Goal: Check status: Check status

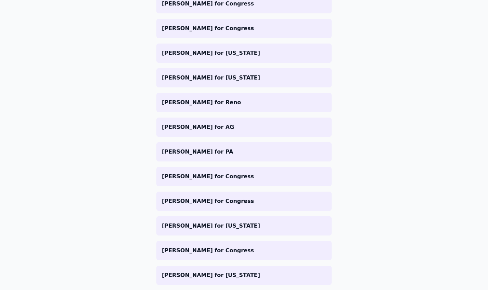
scroll to position [249, 0]
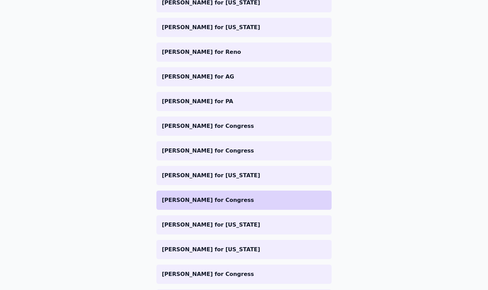
click at [204, 199] on p "[PERSON_NAME] for Congress" at bounding box center [244, 200] width 164 height 8
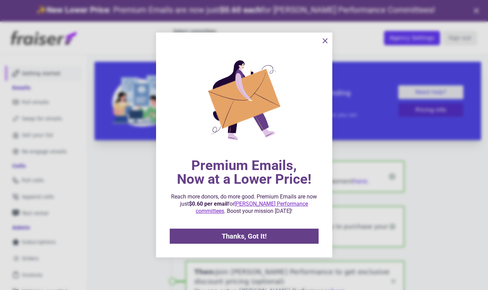
click at [329, 38] on button "information" at bounding box center [326, 41] width 14 height 14
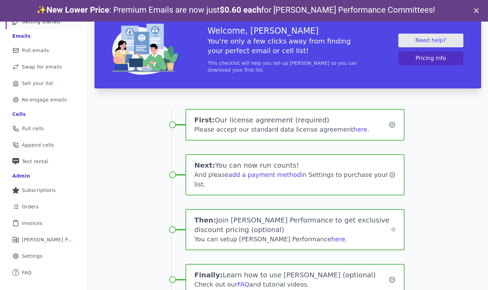
scroll to position [50, 0]
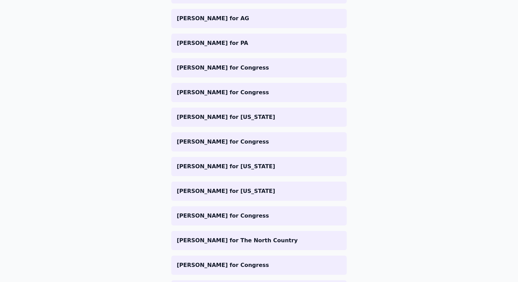
scroll to position [308, 0]
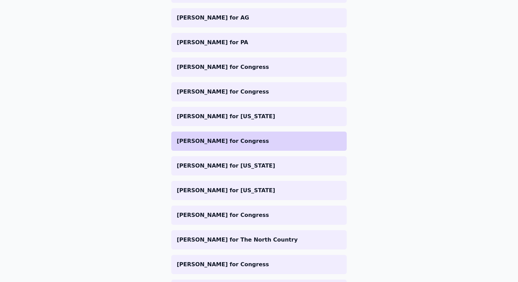
click at [255, 142] on p "[PERSON_NAME] for Congress" at bounding box center [259, 141] width 164 height 8
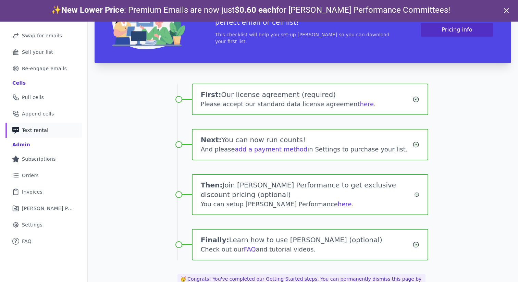
scroll to position [84, 0]
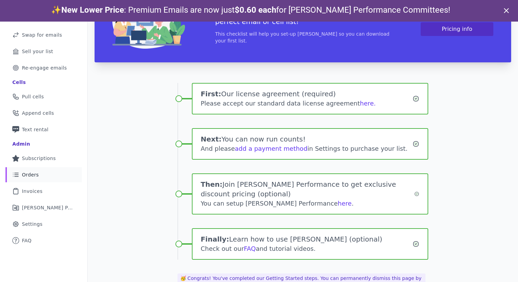
click at [42, 176] on link "List Icon Outline of bulleted list Orders" at bounding box center [43, 174] width 76 height 15
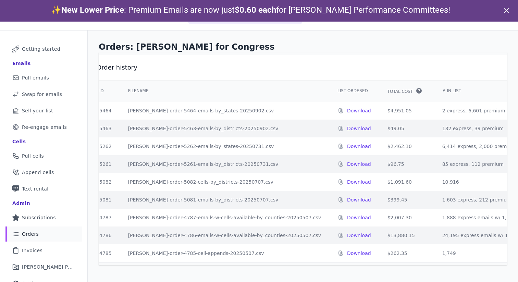
scroll to position [0, 2]
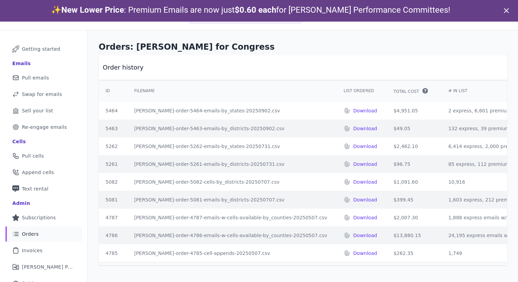
drag, startPoint x: 398, startPoint y: 128, endPoint x: 354, endPoint y: 109, distance: 48.0
click at [354, 109] on tbody "5464 [PERSON_NAME]-order-5464-emails-by_states-20250902.csv Download $4,951.05 …" at bounding box center [474, 182] width 755 height 160
click at [385, 109] on td "$4,951.05" at bounding box center [412, 111] width 55 height 18
